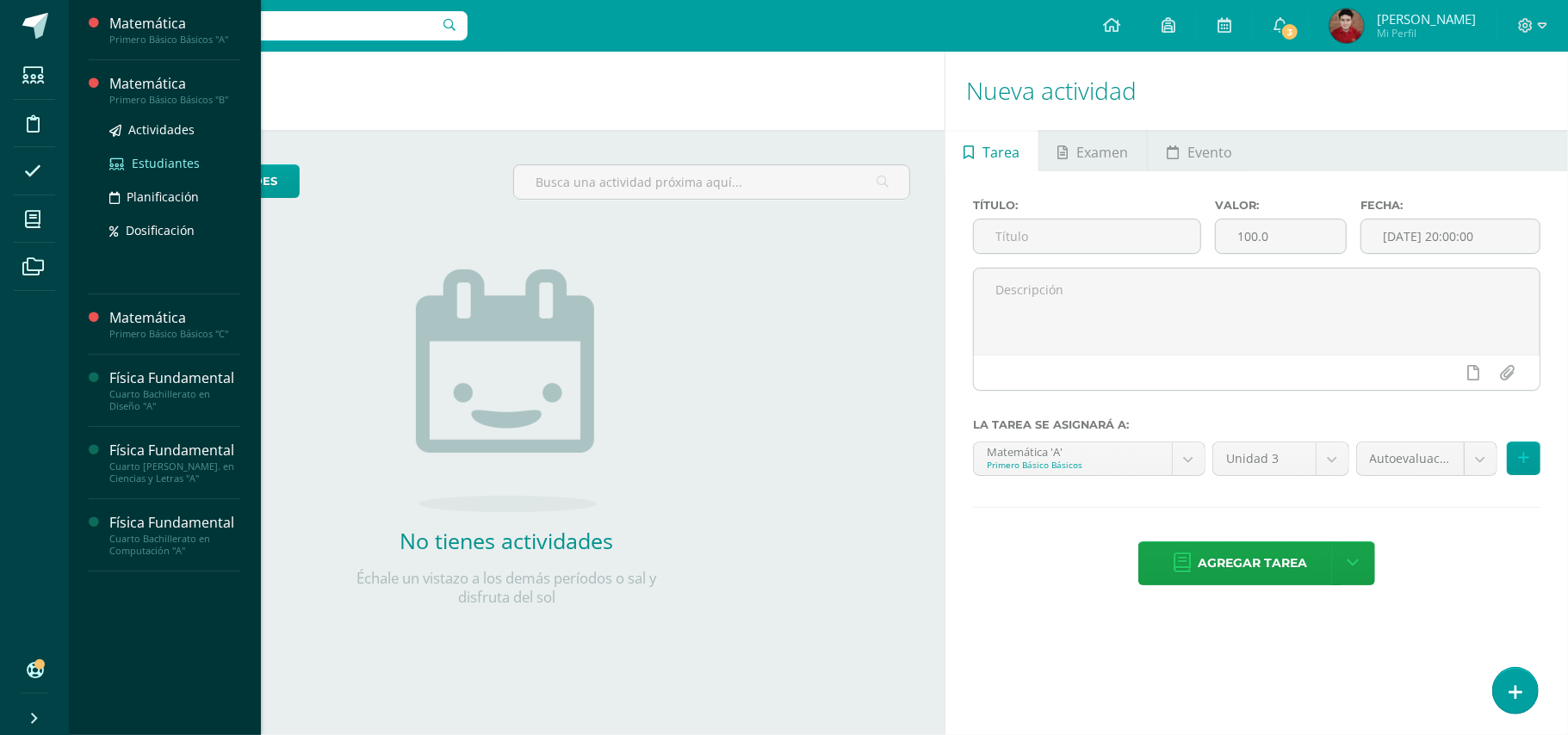
click at [165, 166] on span "Estudiantes" at bounding box center [166, 163] width 68 height 16
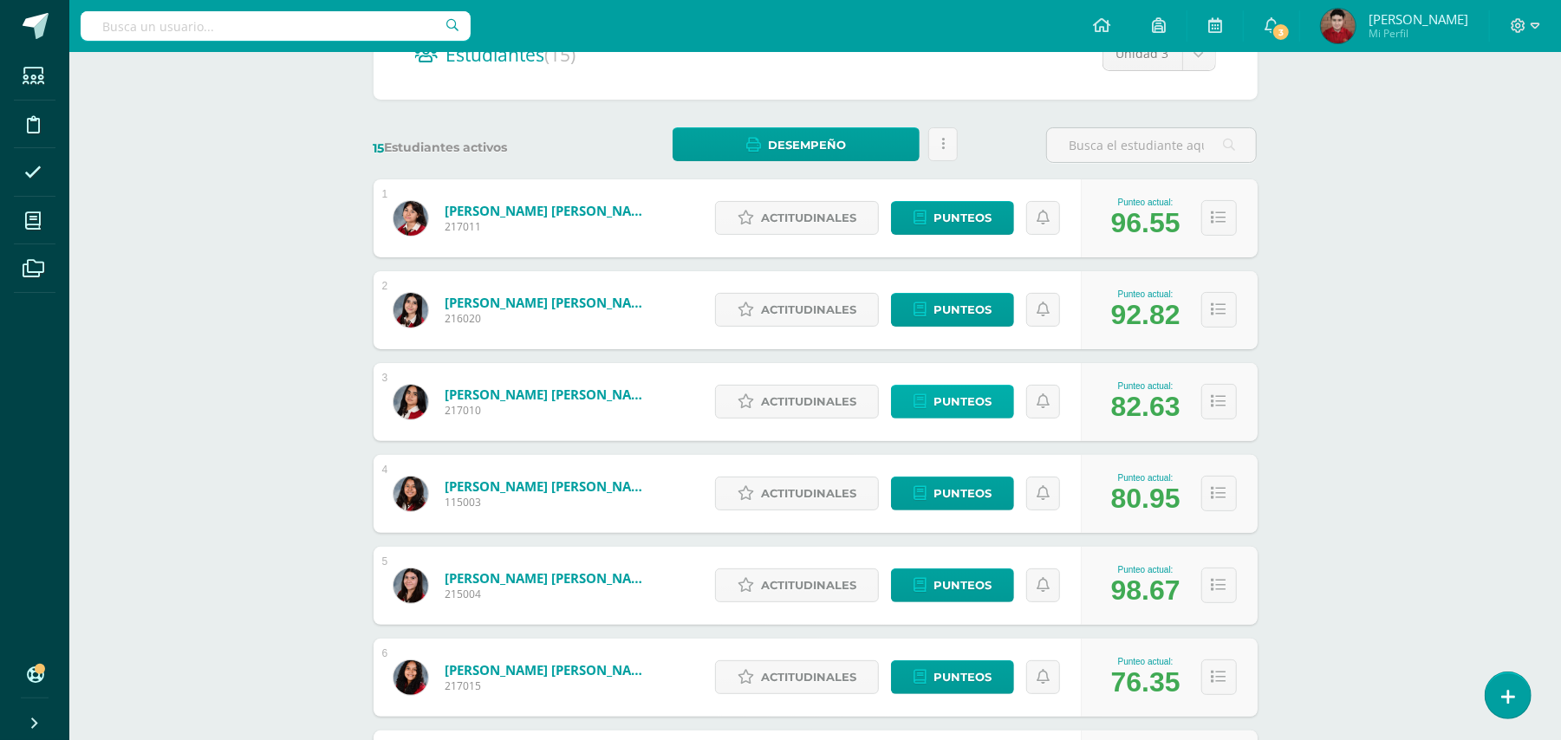
scroll to position [239, 0]
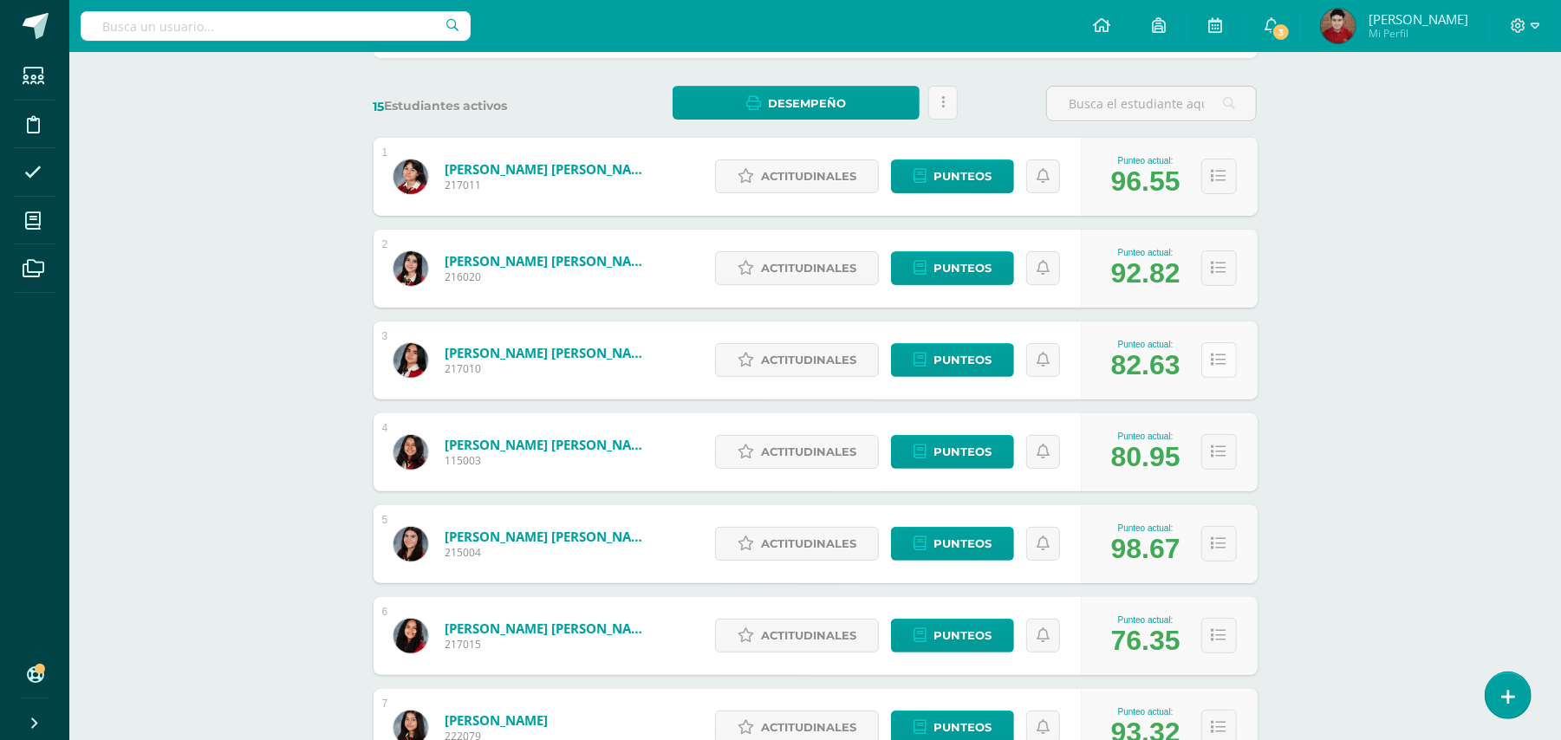
click at [1218, 364] on icon at bounding box center [1218, 360] width 15 height 15
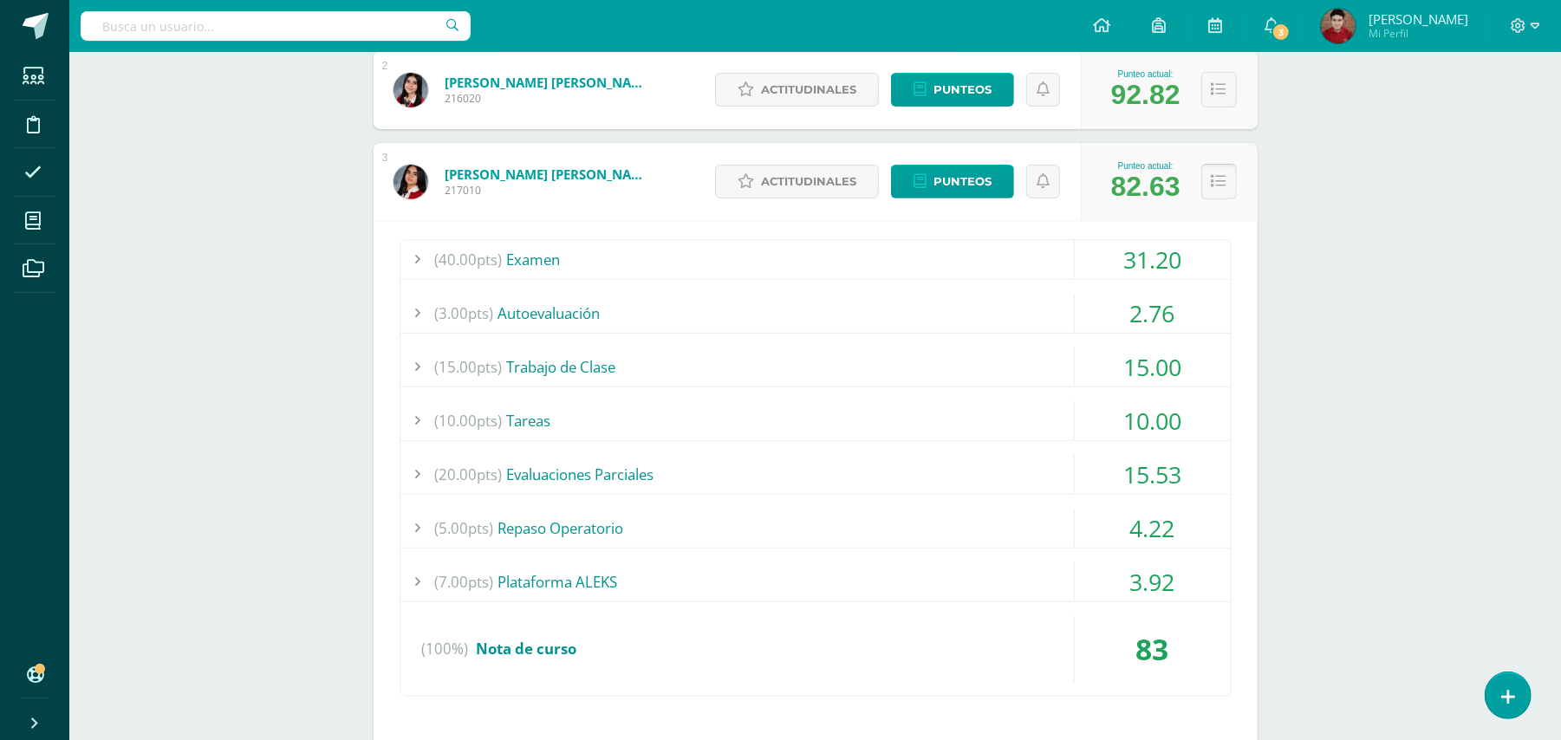
scroll to position [424, 0]
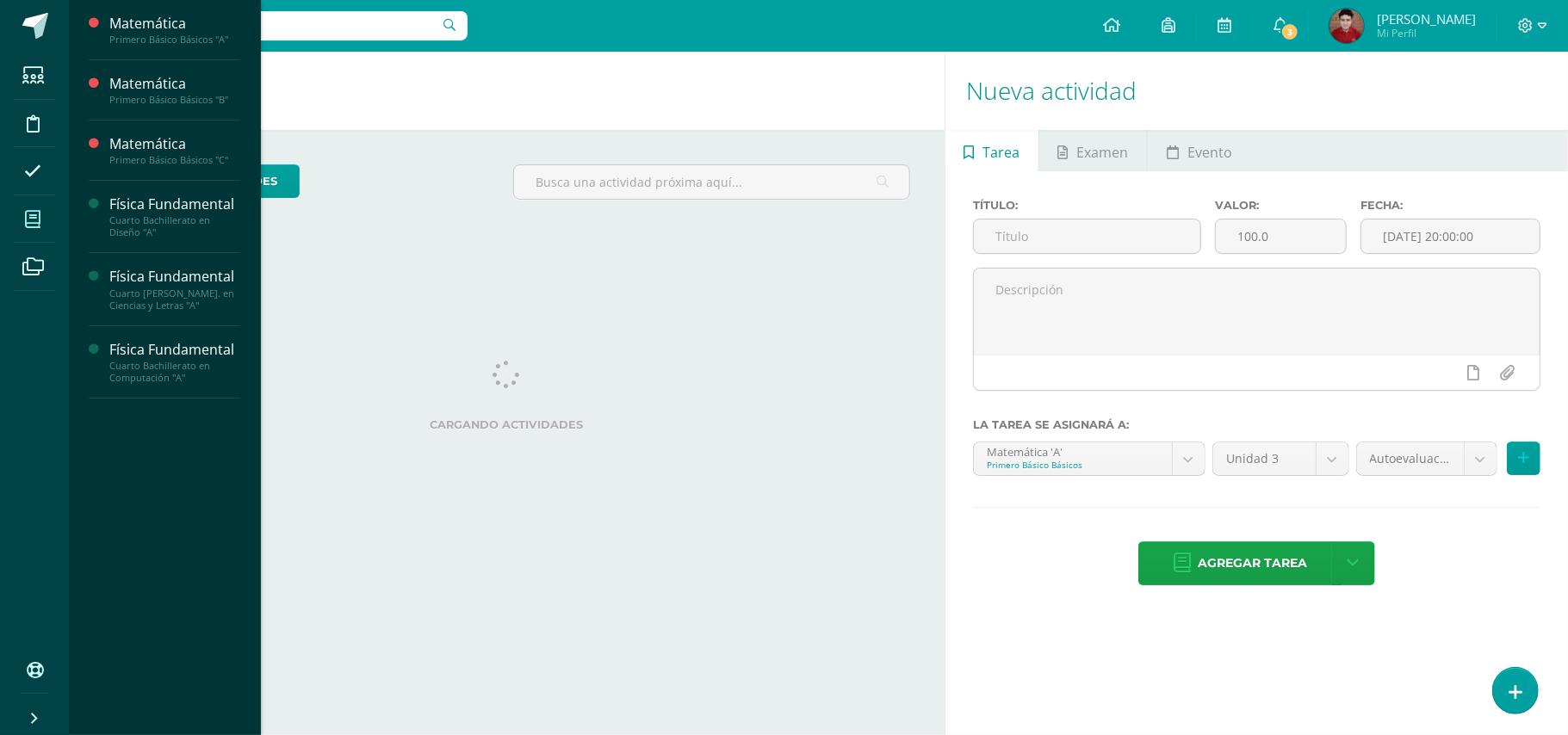
click at [36, 225] on icon at bounding box center [33, 219] width 16 height 17
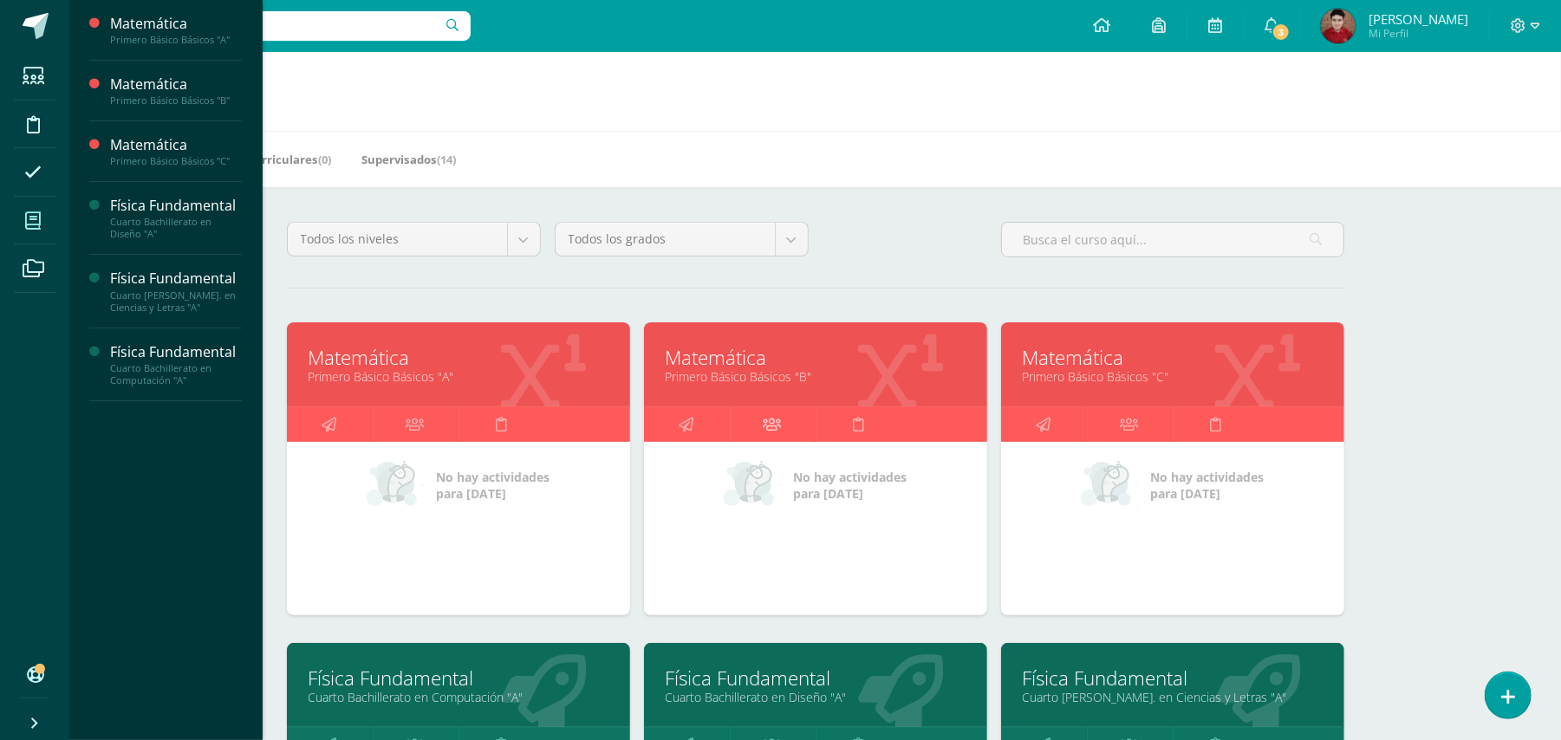
click at [781, 412] on icon at bounding box center [772, 424] width 18 height 34
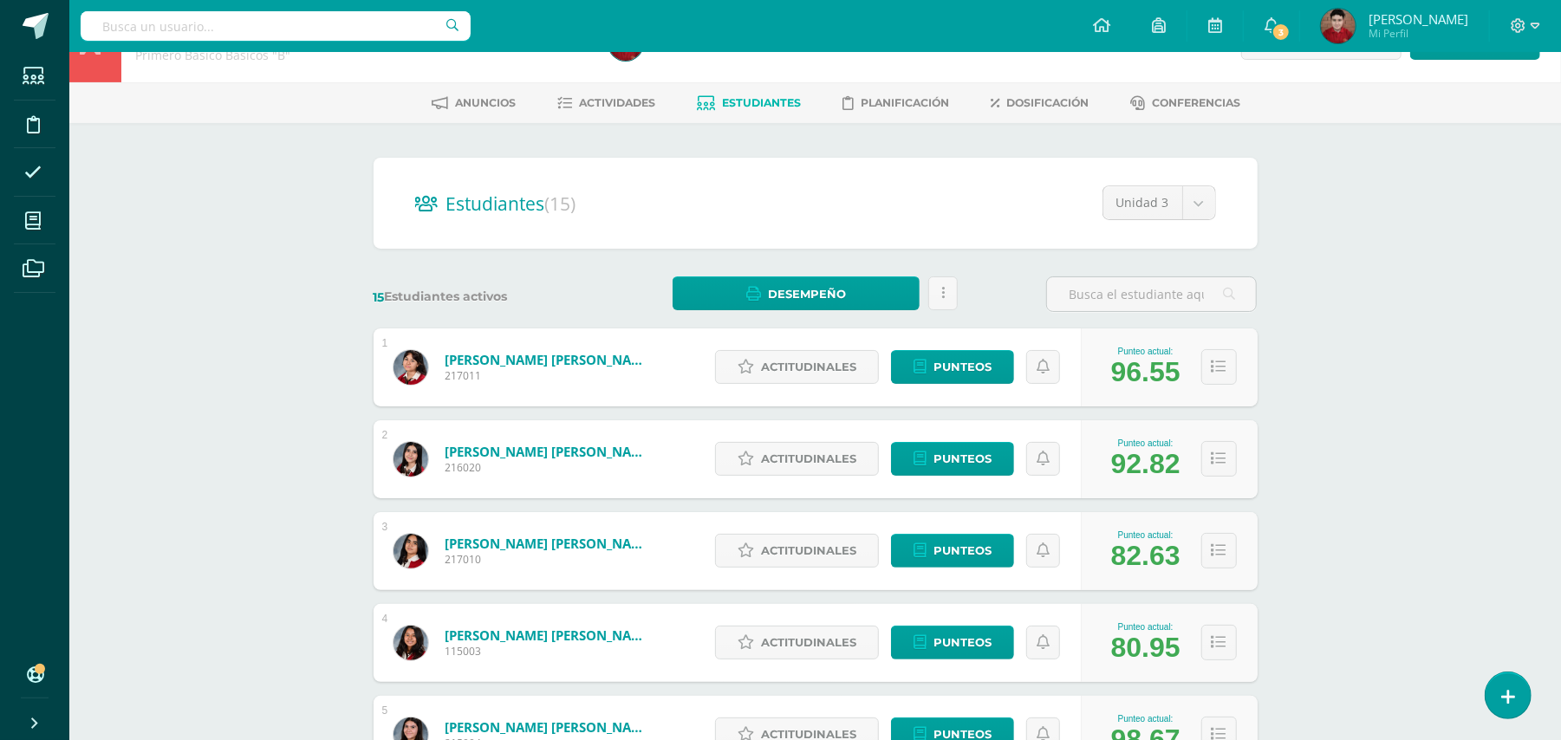
scroll to position [49, 0]
click at [1218, 369] on icon at bounding box center [1218, 366] width 15 height 15
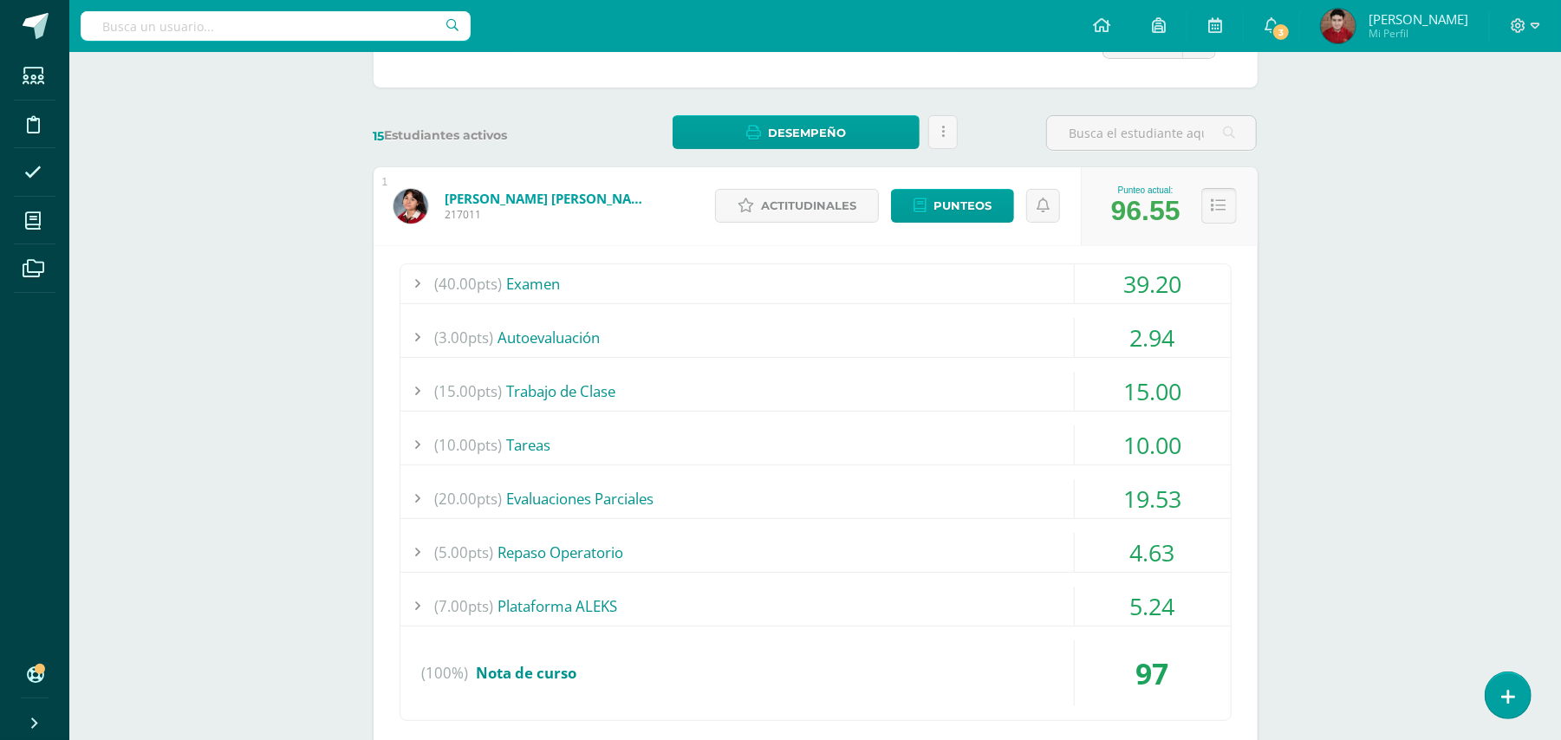
scroll to position [223, 0]
